Goal: Find specific page/section: Find specific page/section

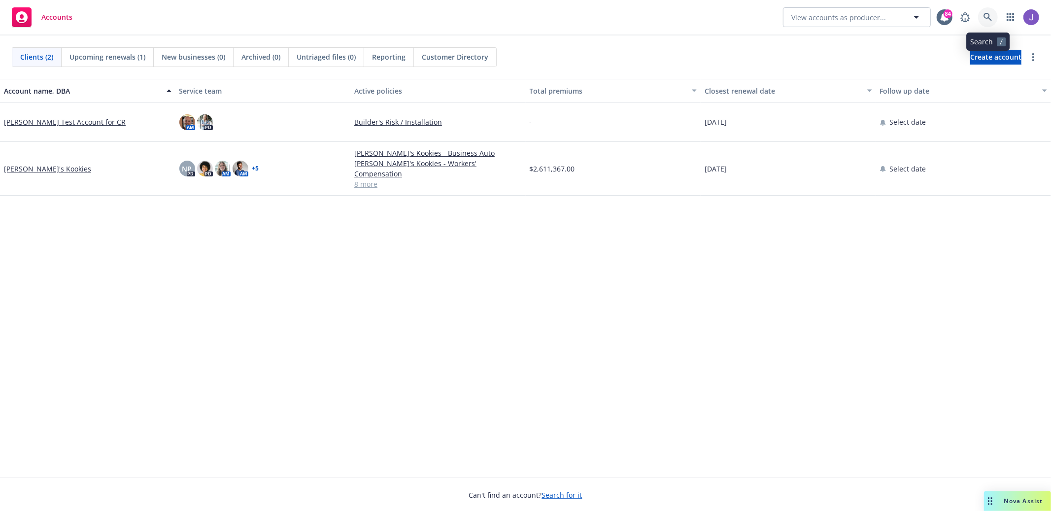
click at [991, 10] on link at bounding box center [988, 17] width 20 height 20
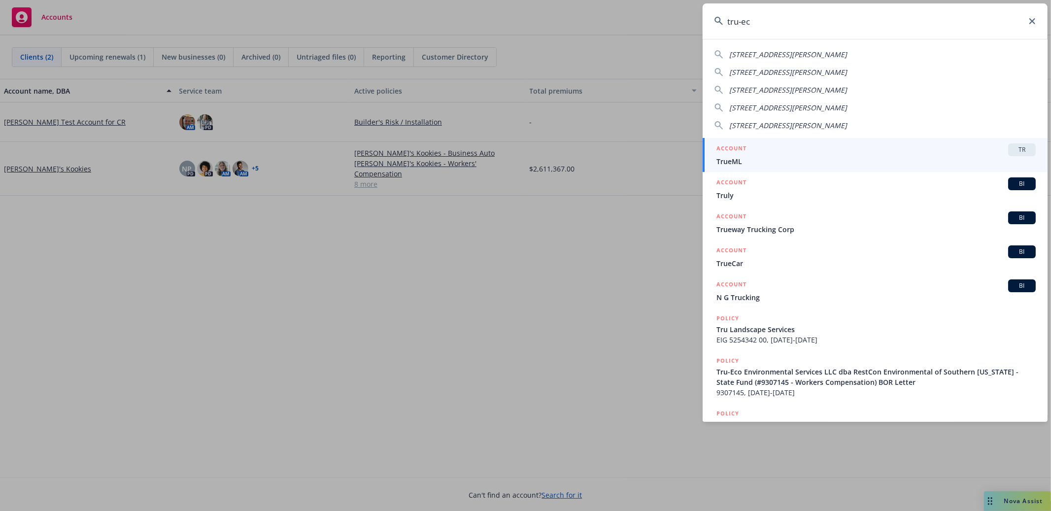
type input "tru-eco"
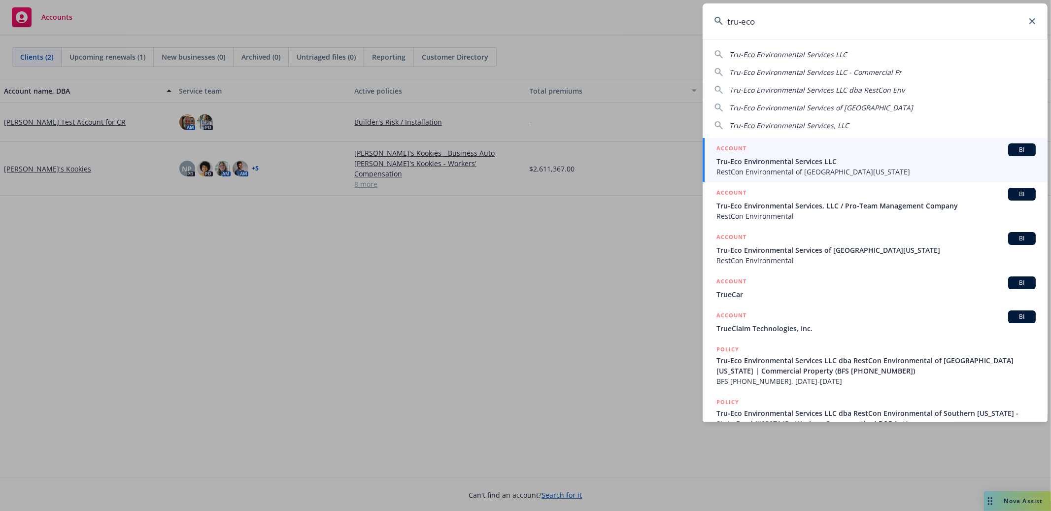
click at [835, 157] on span "Tru-Eco Environmental Services LLC" at bounding box center [876, 161] width 319 height 10
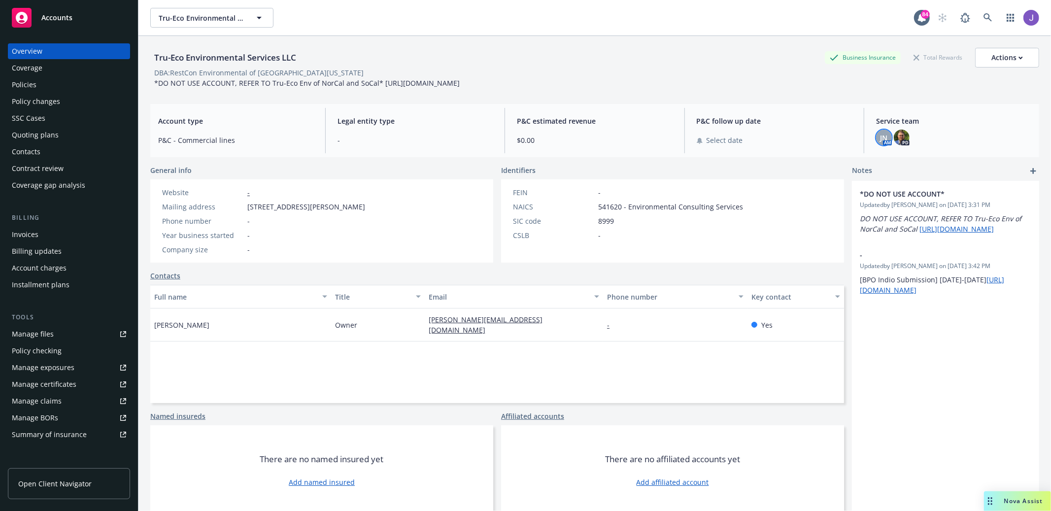
click at [882, 143] on span "JN" at bounding box center [883, 138] width 7 height 10
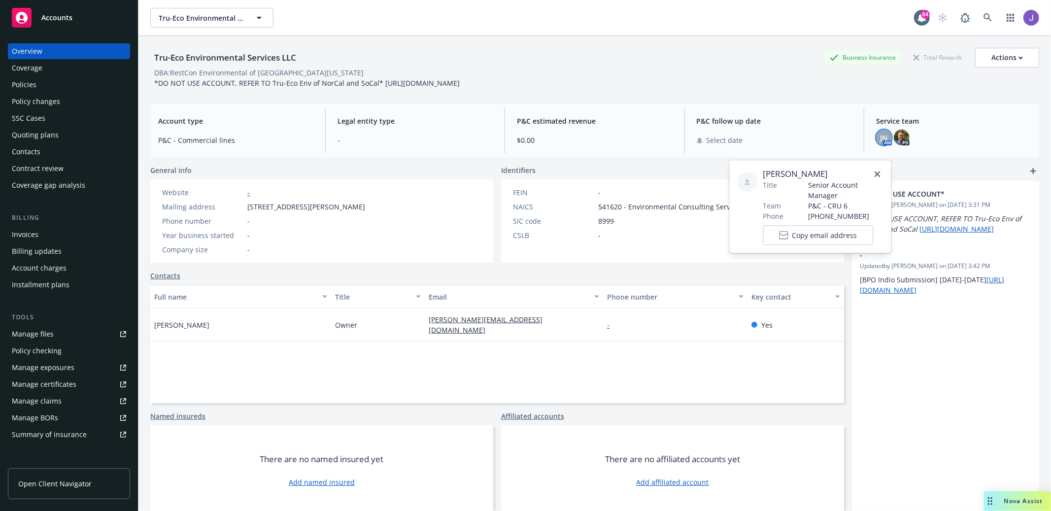
click at [796, 88] on div "Tru-Eco Environmental Services LLC Business Insurance Total Rewards Actions DBA…" at bounding box center [594, 68] width 889 height 40
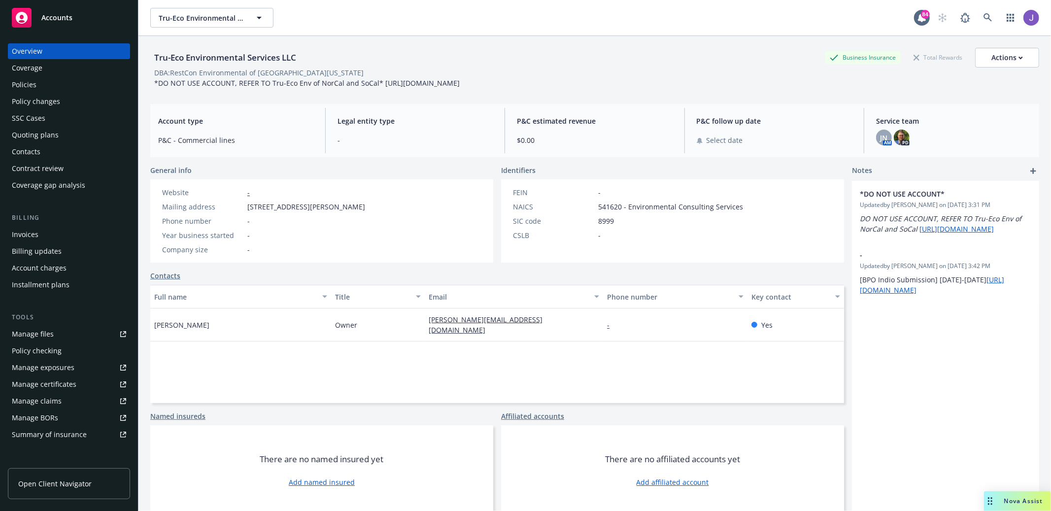
drag, startPoint x: 376, startPoint y: 98, endPoint x: 378, endPoint y: 80, distance: 18.0
click at [378, 80] on div "*DO NOT USE ACCOUNT, REFER TO Tru-Eco Env of NorCal and SoCal* [URL][DOMAIN_NAM…" at bounding box center [306, 83] width 313 height 10
copy span "[URL][DOMAIN_NAME]"
